Goal: Task Accomplishment & Management: Manage account settings

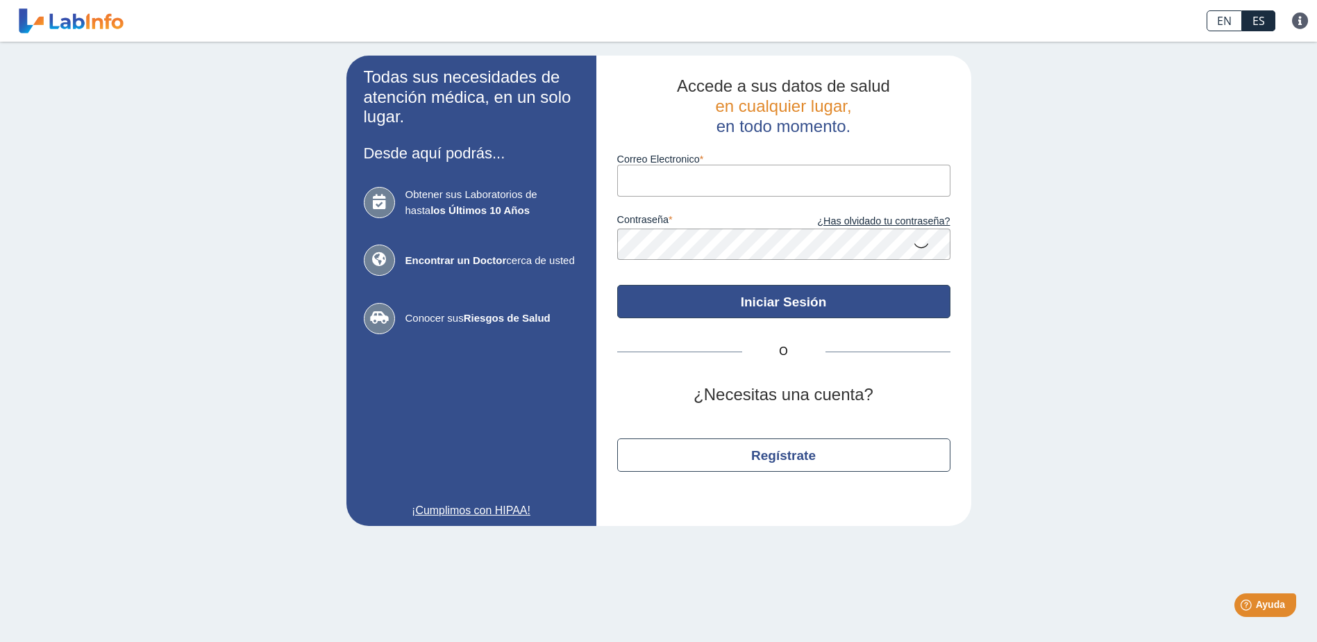
type input "[EMAIL_ADDRESS][DOMAIN_NAME]"
click at [803, 309] on button "Iniciar Sesión" at bounding box center [783, 301] width 333 height 33
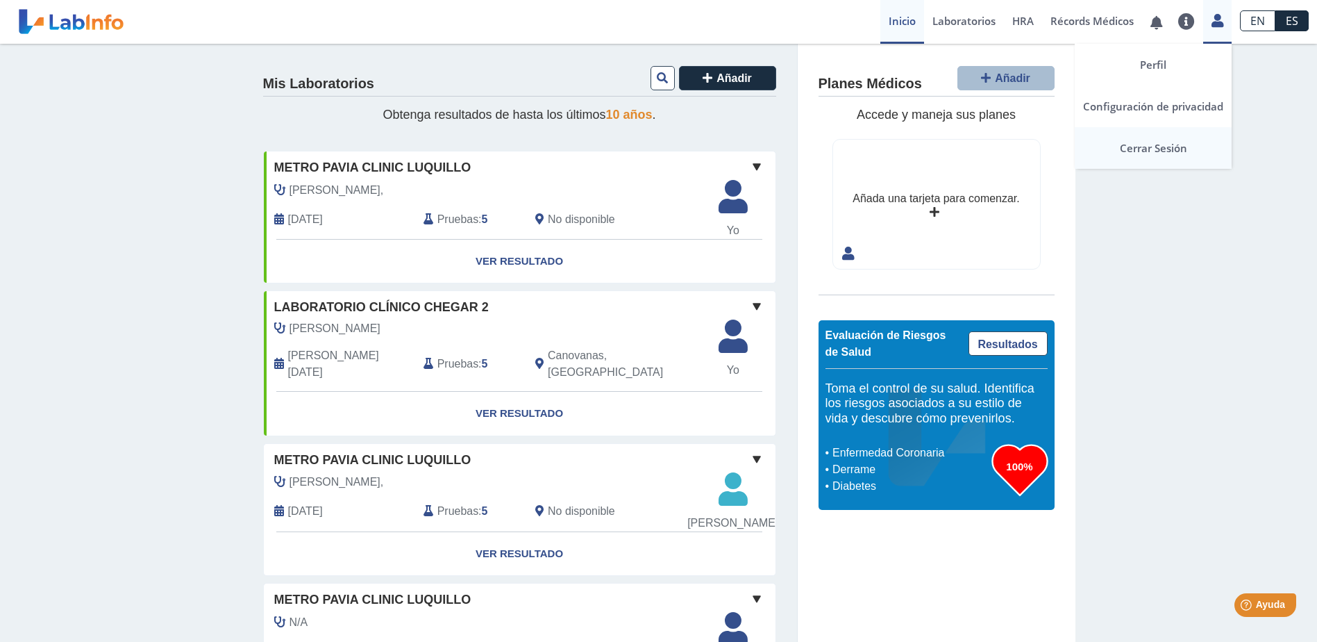
click at [1184, 149] on link "Cerrar Sesión" at bounding box center [1153, 148] width 157 height 42
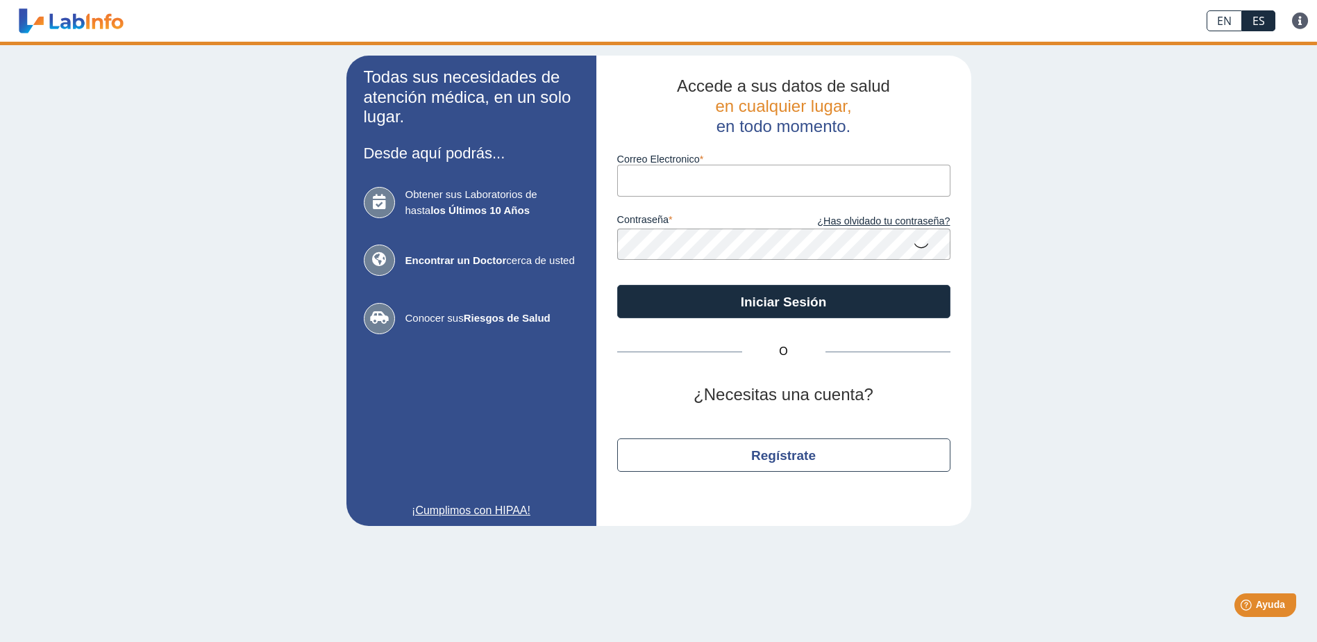
type input "[EMAIL_ADDRESS][DOMAIN_NAME]"
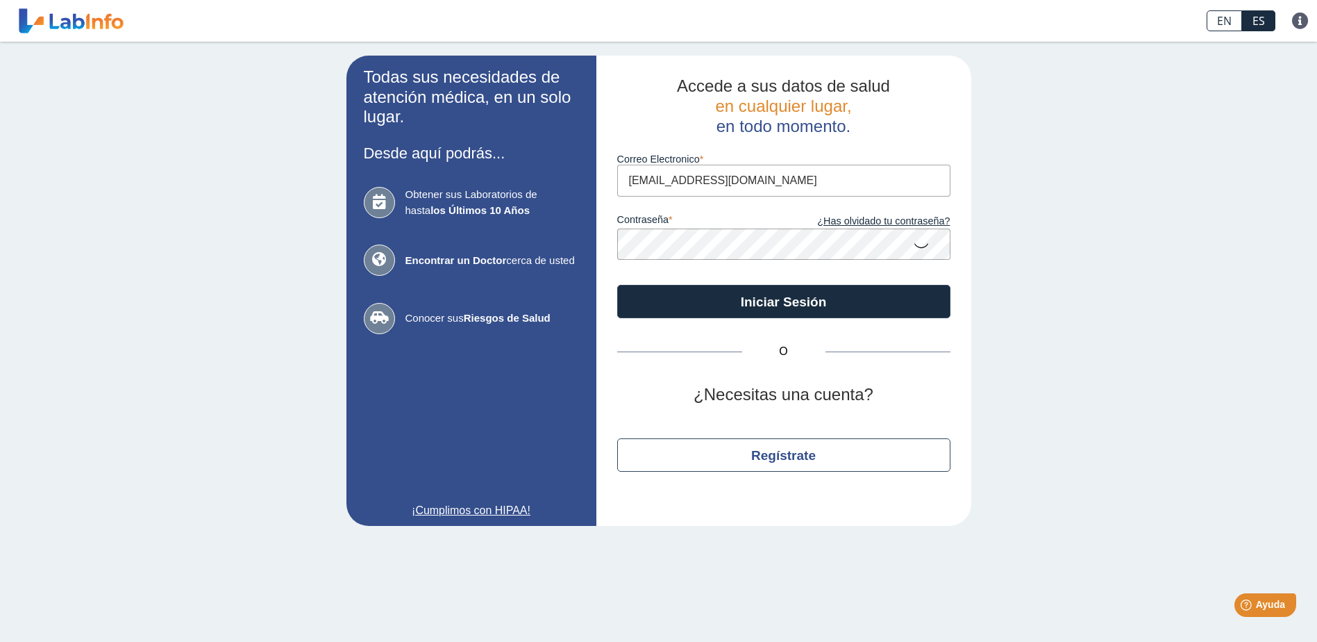
drag, startPoint x: 787, startPoint y: 186, endPoint x: 587, endPoint y: 178, distance: 200.1
click at [587, 178] on app-login "Todas sus necesidades de atención médica, en un solo lugar. Desde aquí podrás..…" at bounding box center [658, 291] width 625 height 470
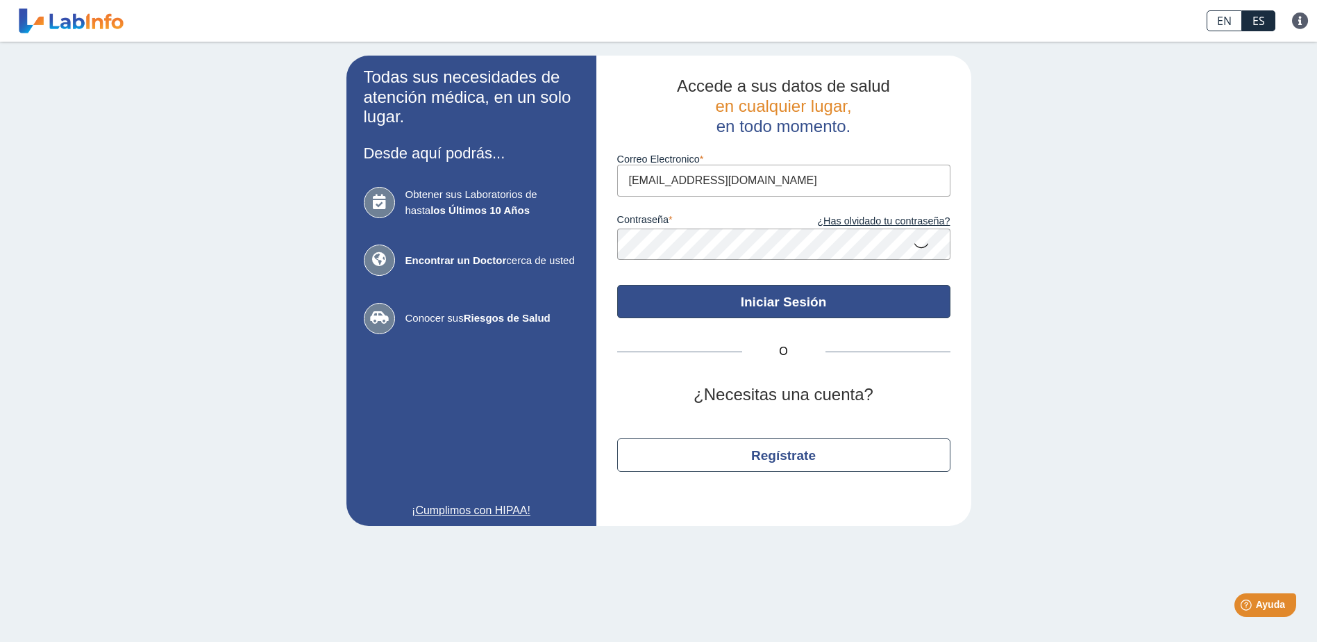
type input "luzdromanpr@gmail.com"
click at [812, 312] on button "Iniciar Sesión" at bounding box center [783, 301] width 333 height 33
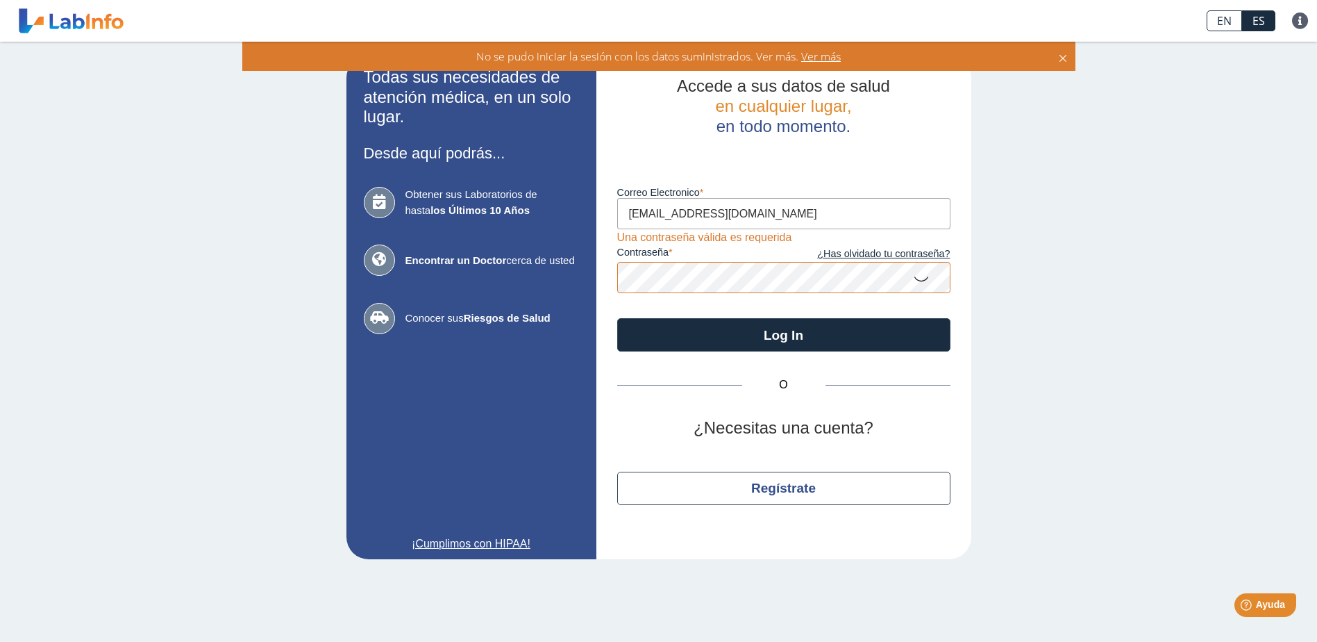
click at [1123, 337] on div "Todas sus necesidades de atención médica, en un solo lugar. Desde aquí podrás..…" at bounding box center [658, 307] width 1317 height 531
click at [617, 318] on button "Log In" at bounding box center [783, 334] width 333 height 33
click at [912, 253] on link "¿Has olvidado tu contraseña?" at bounding box center [867, 253] width 167 height 15
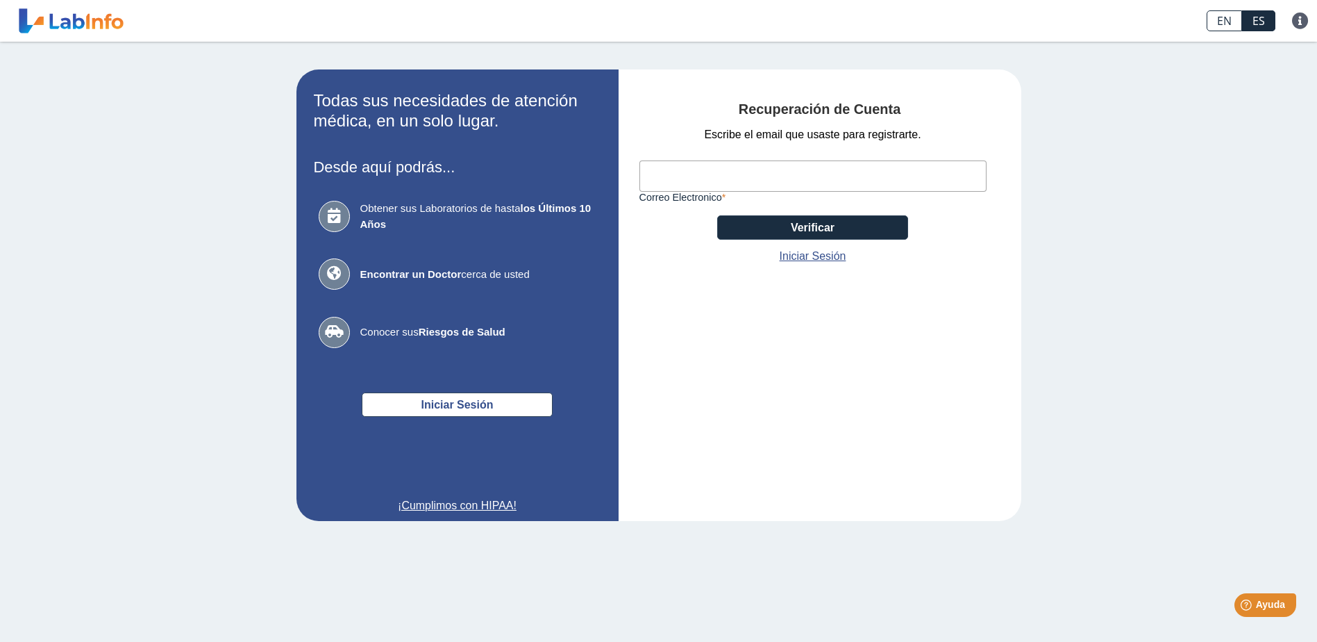
click at [682, 186] on input "Correo Electronico" at bounding box center [812, 175] width 347 height 31
type input "luzdromanpr@gmail.com"
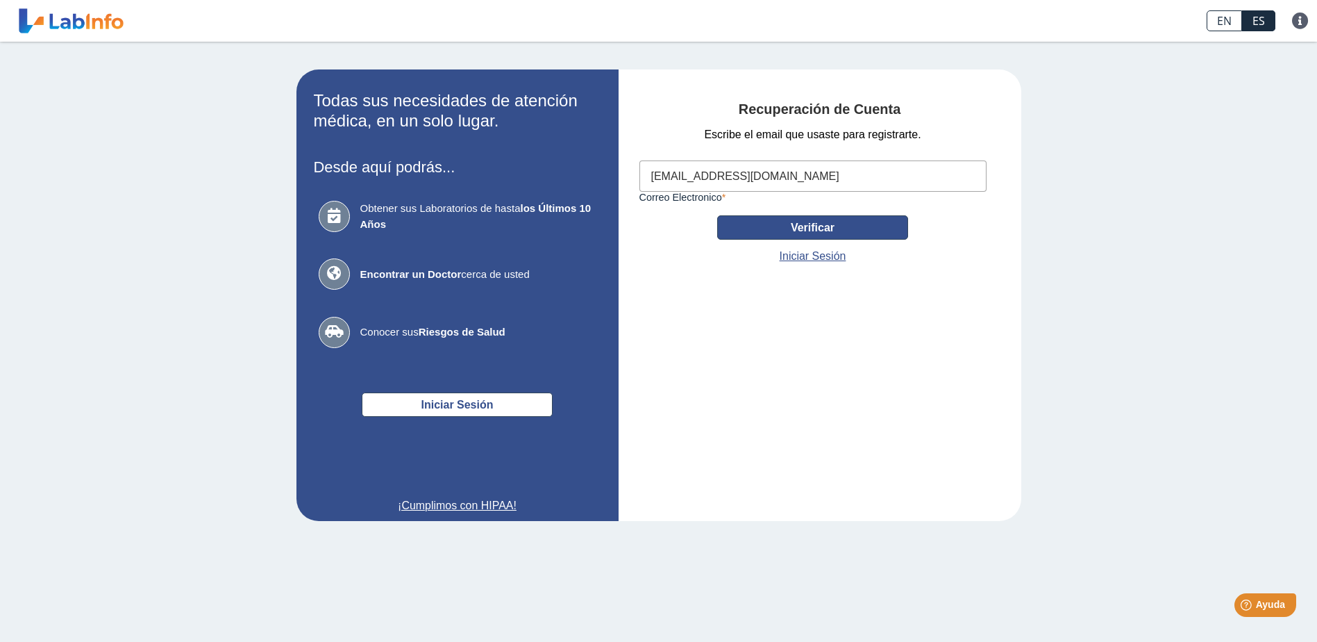
click at [807, 228] on button "Verificar" at bounding box center [812, 227] width 191 height 24
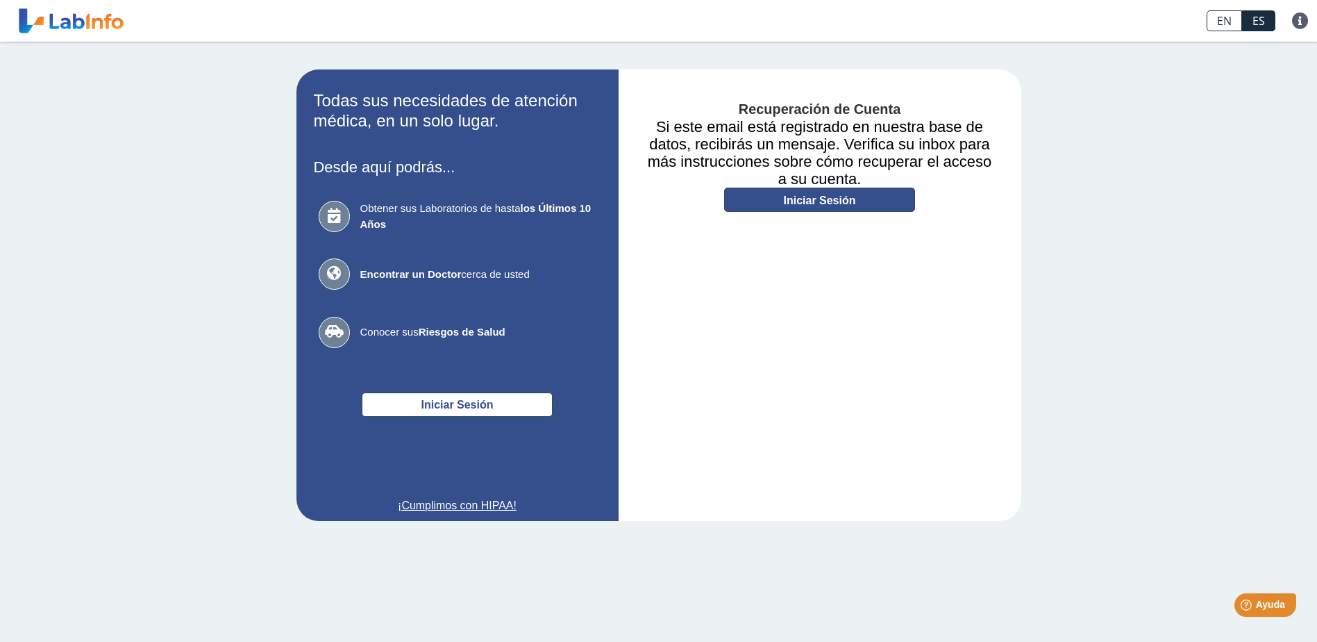
click at [823, 198] on link "Iniciar Sesión" at bounding box center [819, 199] width 191 height 24
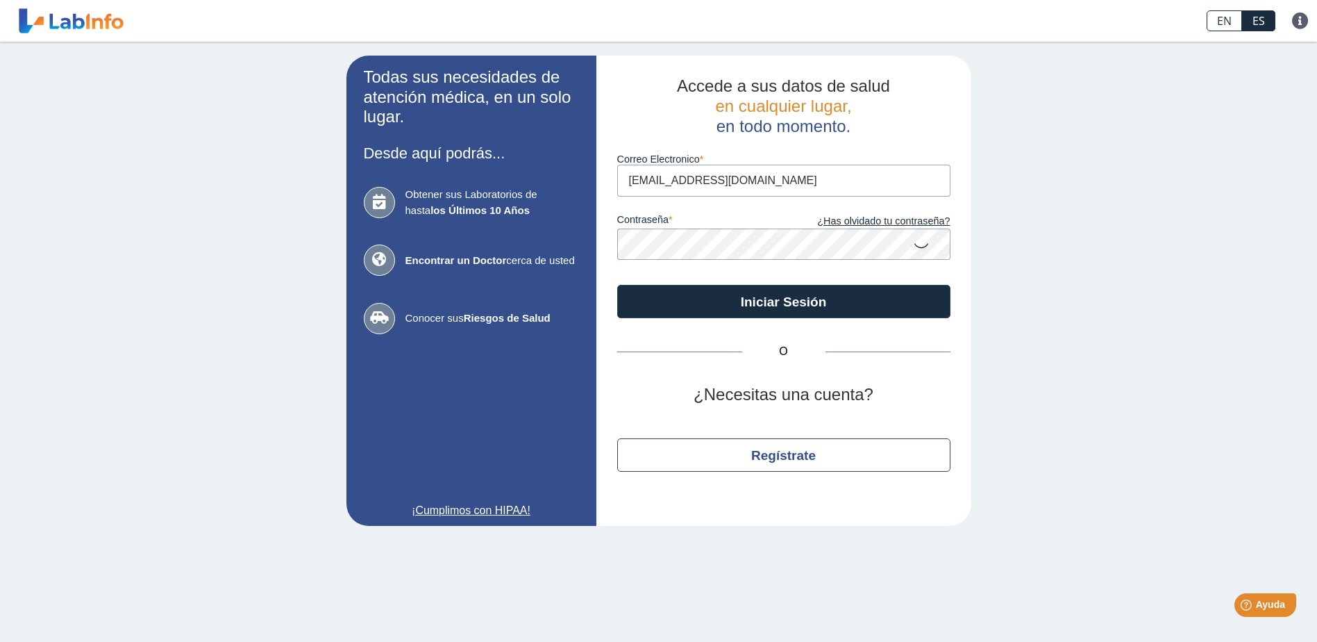
click at [782, 176] on input "[EMAIL_ADDRESS][DOMAIN_NAME]" at bounding box center [783, 180] width 333 height 31
type input "j"
type input "luzdromanpr@gmail.com"
click at [617, 285] on button "Iniciar Sesión" at bounding box center [783, 301] width 333 height 33
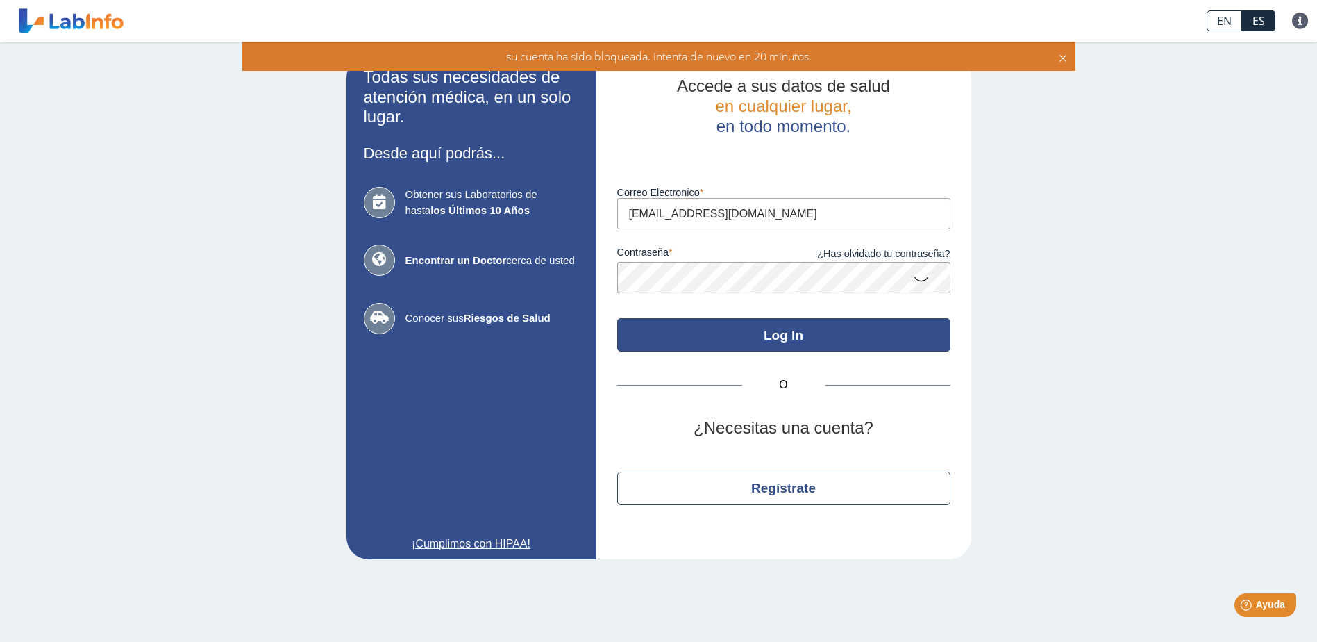
click at [778, 339] on button "Log In" at bounding box center [783, 334] width 333 height 33
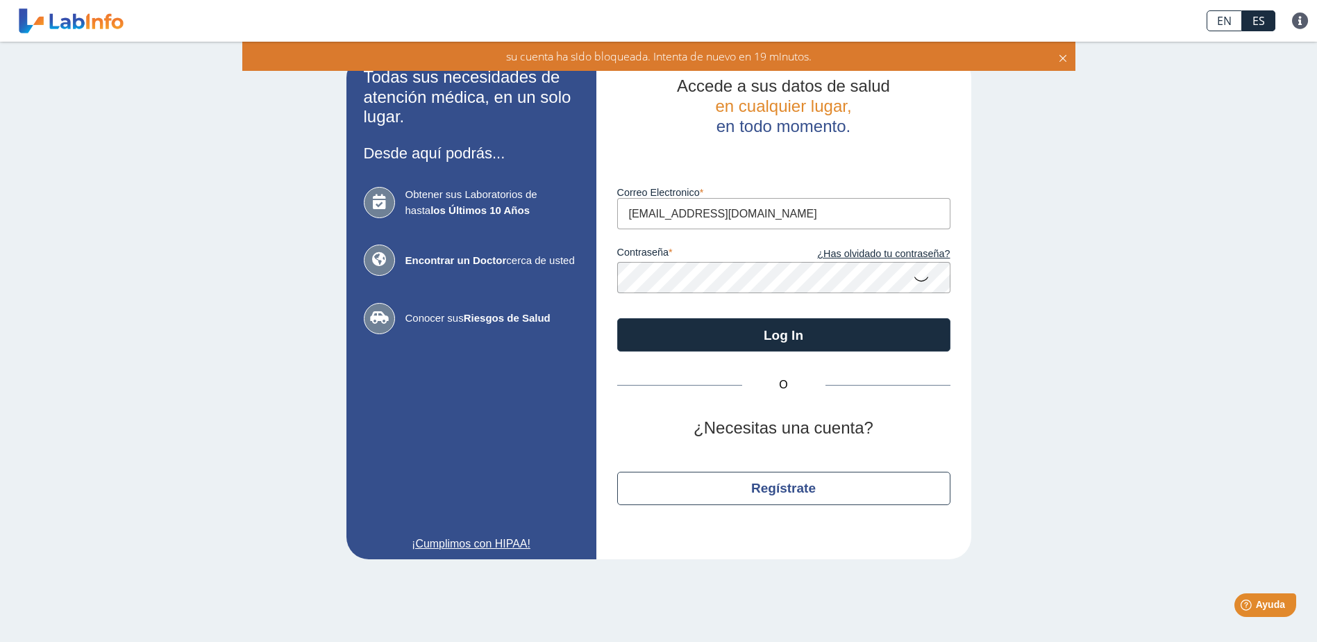
click at [1063, 60] on icon at bounding box center [1062, 56] width 11 height 15
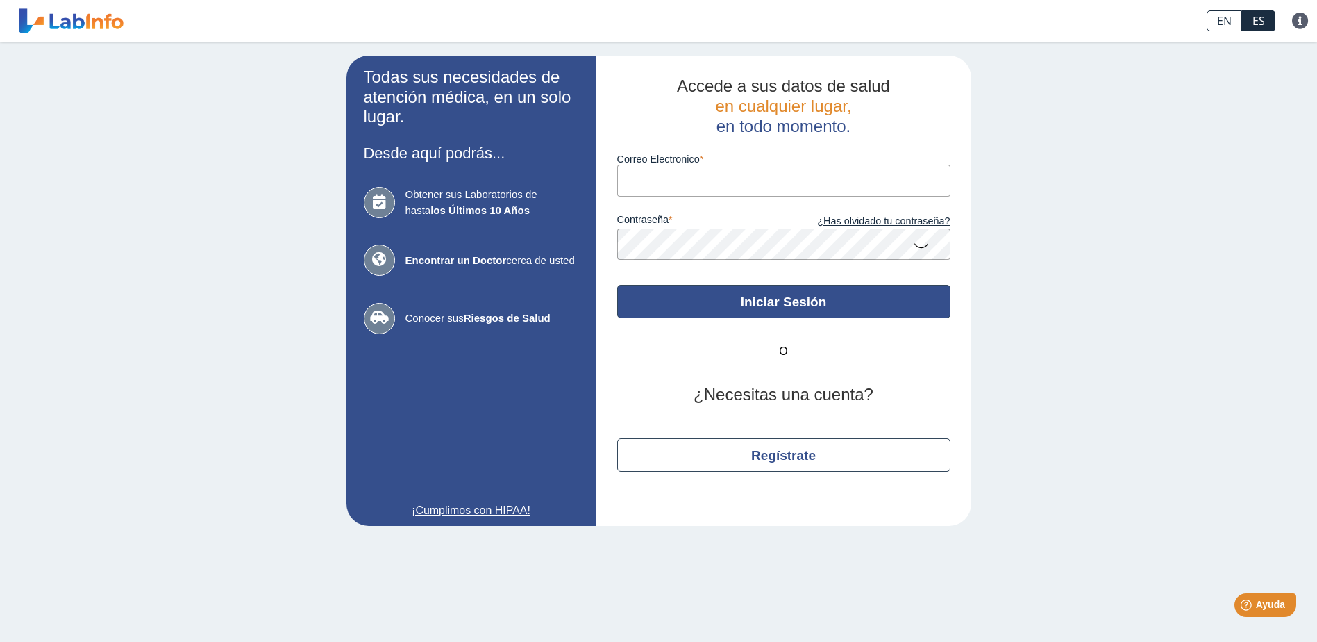
type input "[EMAIL_ADDRESS][DOMAIN_NAME]"
click at [789, 305] on button "Iniciar Sesión" at bounding box center [783, 301] width 333 height 33
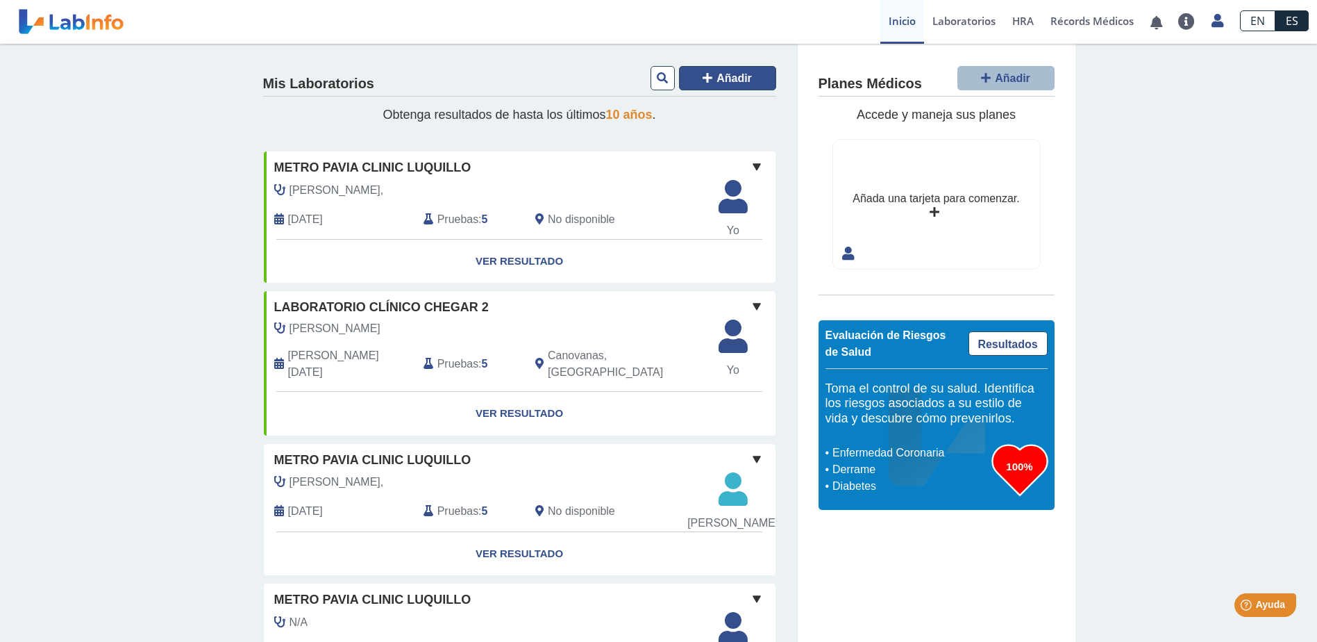
click at [728, 75] on span "Añadir" at bounding box center [734, 78] width 35 height 12
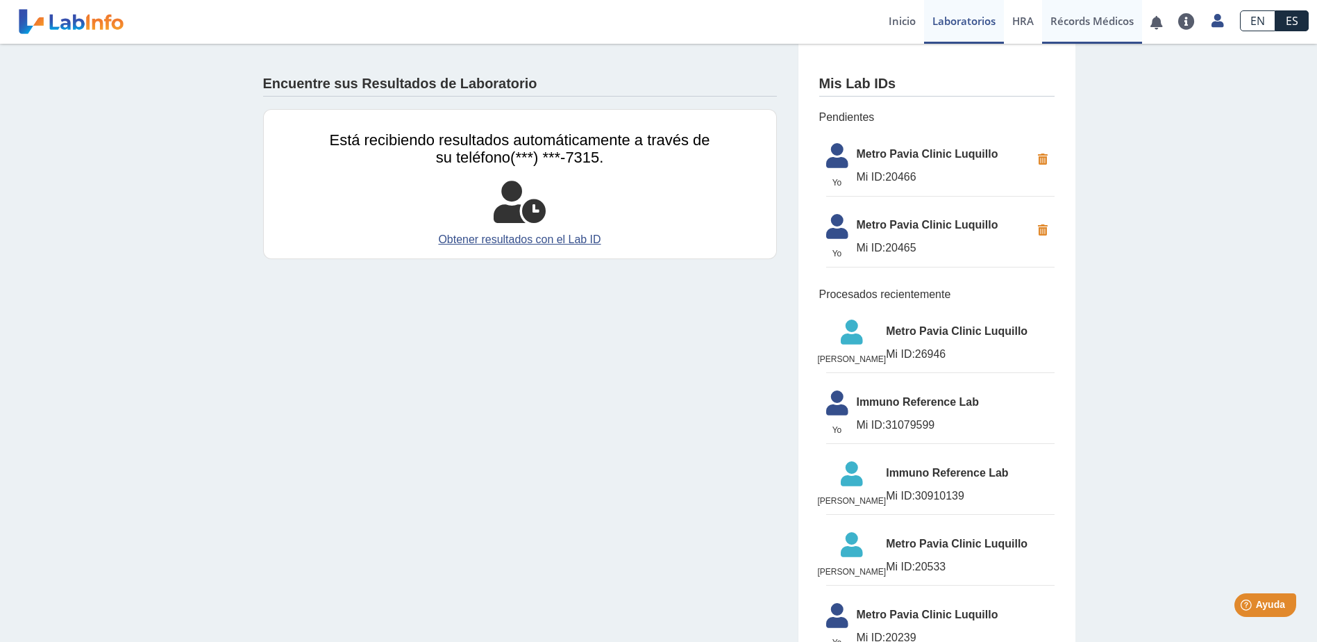
click at [1108, 26] on link "Récords Médicos" at bounding box center [1092, 22] width 100 height 44
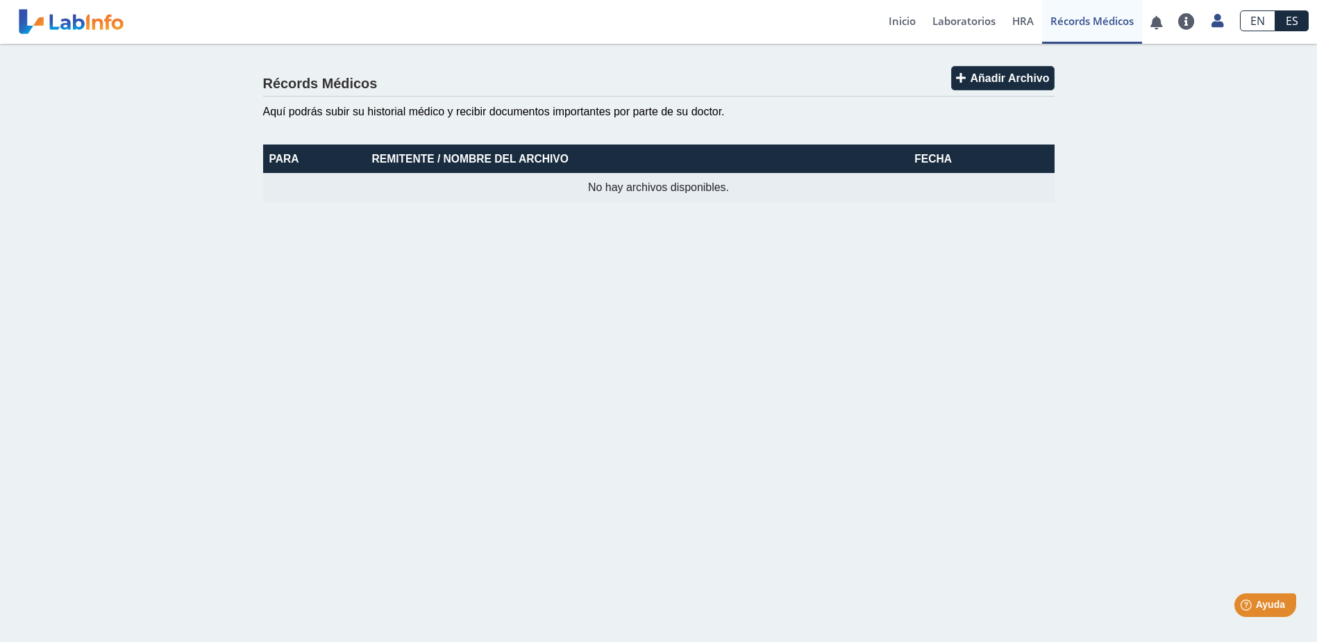
click at [449, 151] on th "Remitente / Nombre del Archivo" at bounding box center [620, 158] width 508 height 28
click at [1005, 78] on span "Añadir Archivo" at bounding box center [1009, 78] width 79 height 12
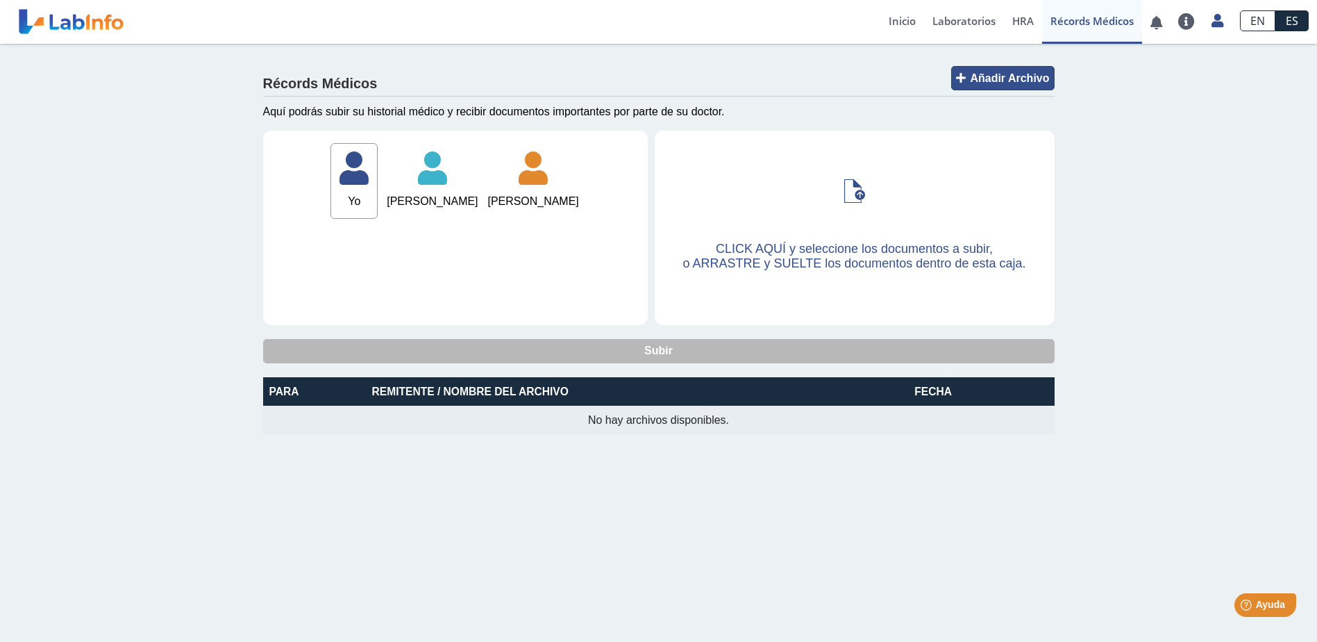
click at [1041, 76] on span "Añadir Archivo" at bounding box center [1009, 78] width 79 height 12
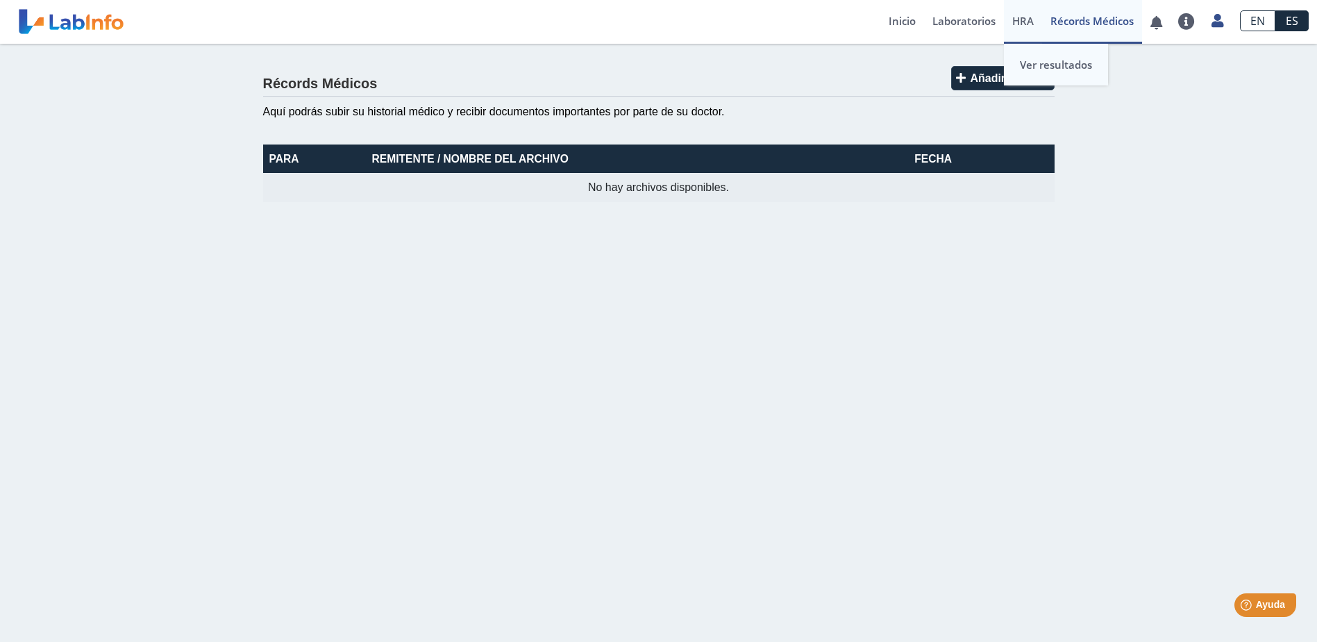
click at [1042, 67] on link "Ver resultados" at bounding box center [1056, 65] width 104 height 42
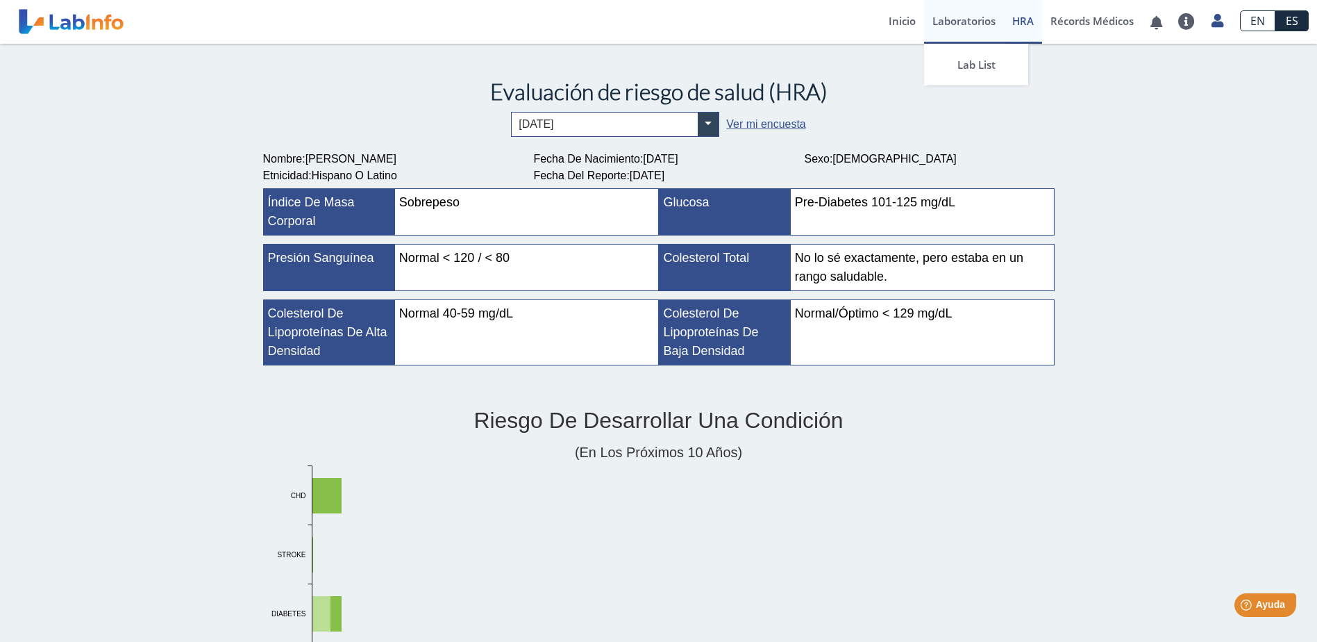
click at [953, 20] on link "Laboratorios" at bounding box center [964, 22] width 80 height 44
